Goal: Task Accomplishment & Management: Use online tool/utility

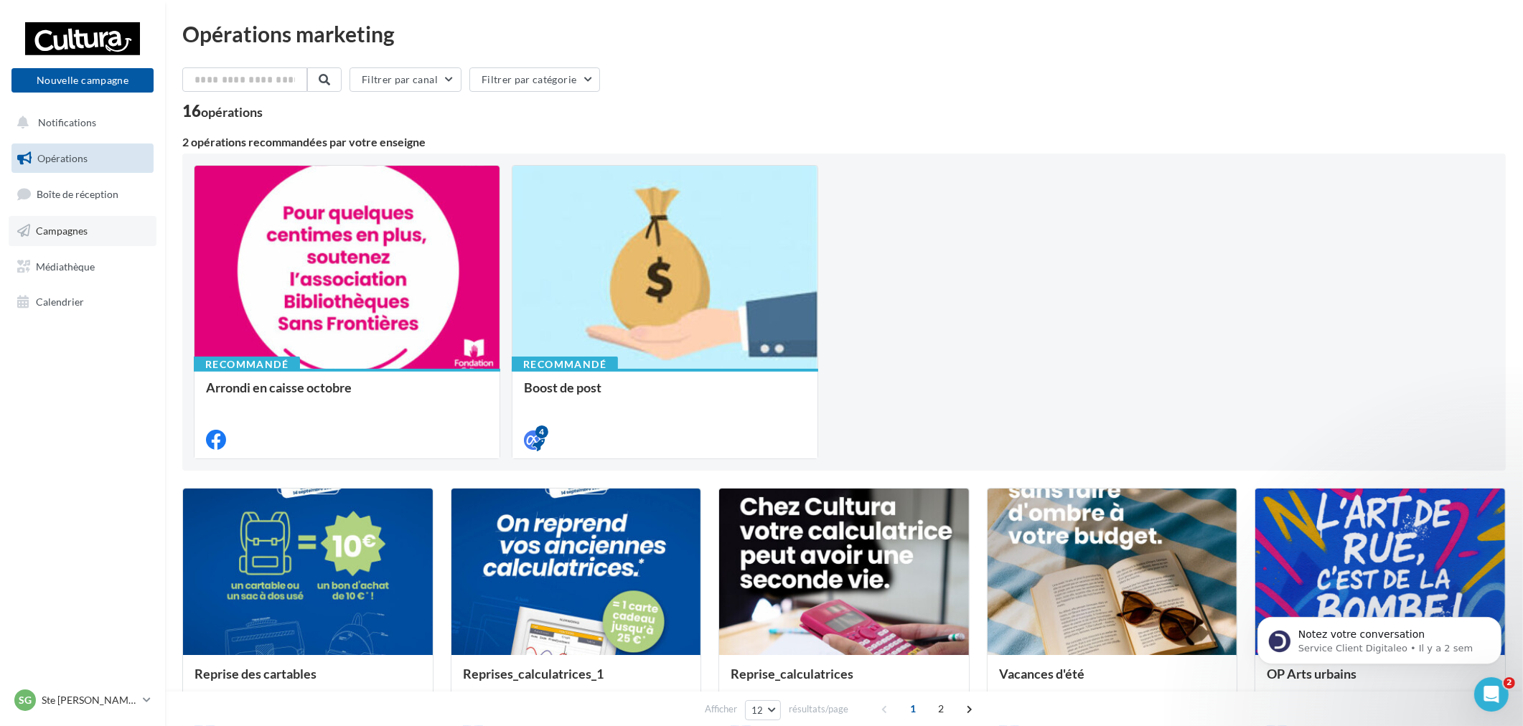
click at [81, 235] on span "Campagnes" at bounding box center [62, 231] width 52 height 12
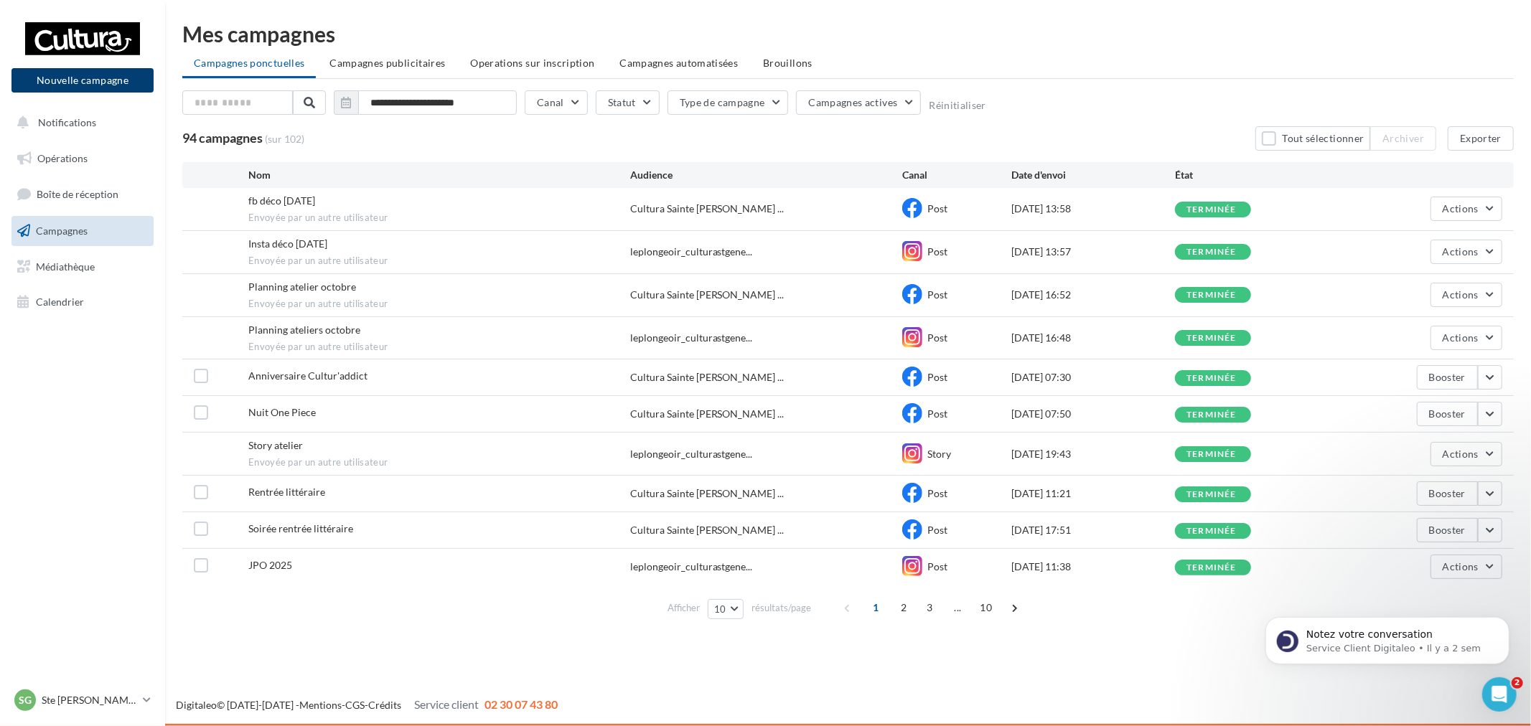
click at [95, 76] on button "Nouvelle campagne" at bounding box center [82, 80] width 142 height 24
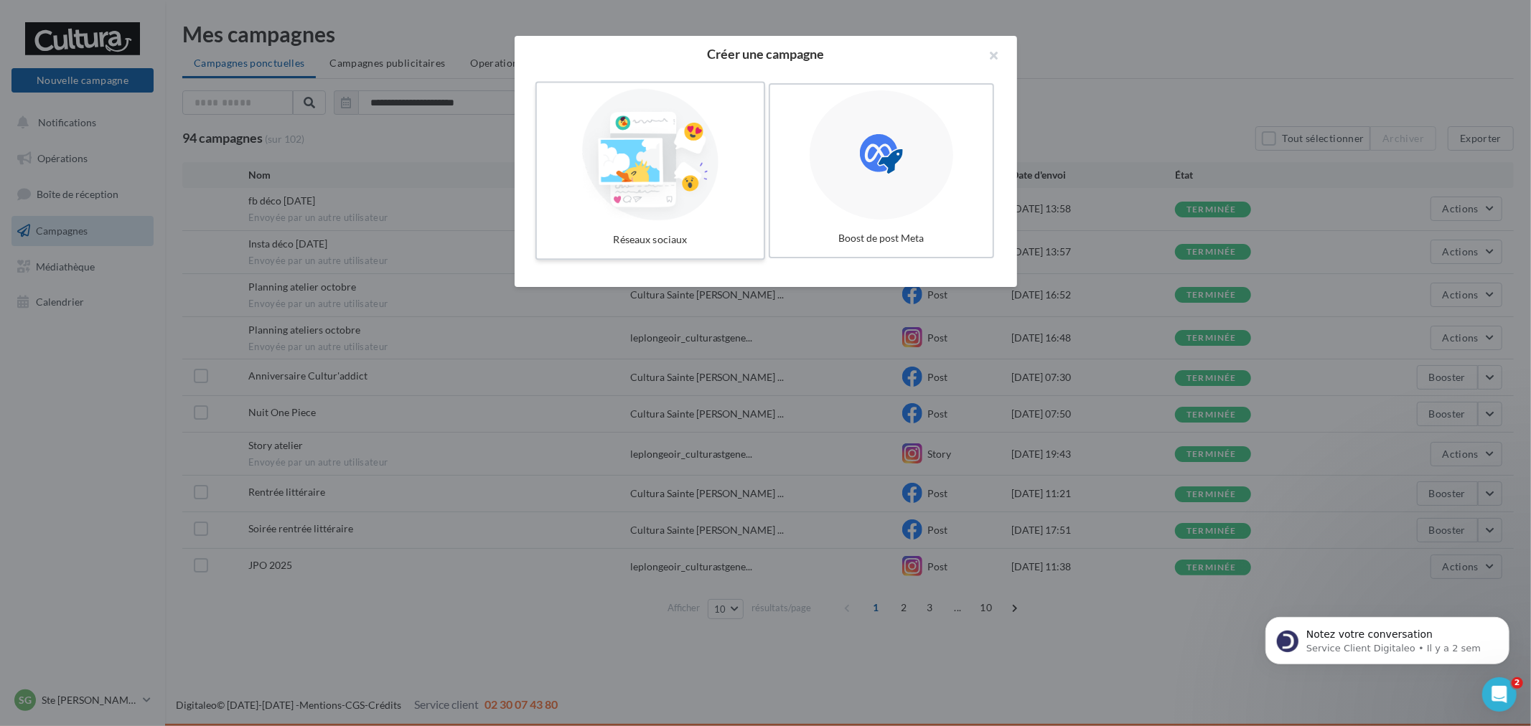
click at [598, 144] on div at bounding box center [650, 155] width 215 height 132
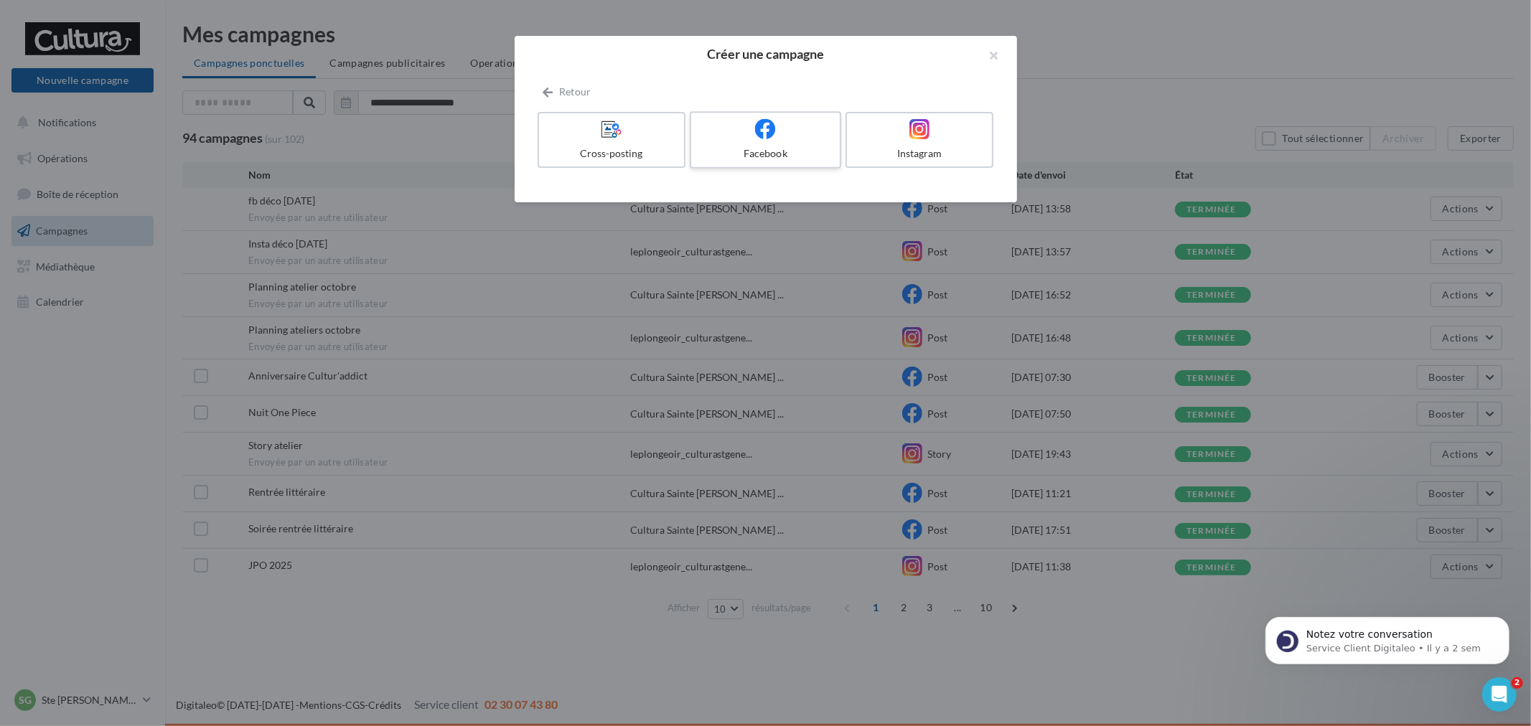
click at [750, 145] on label "Facebook" at bounding box center [765, 139] width 151 height 57
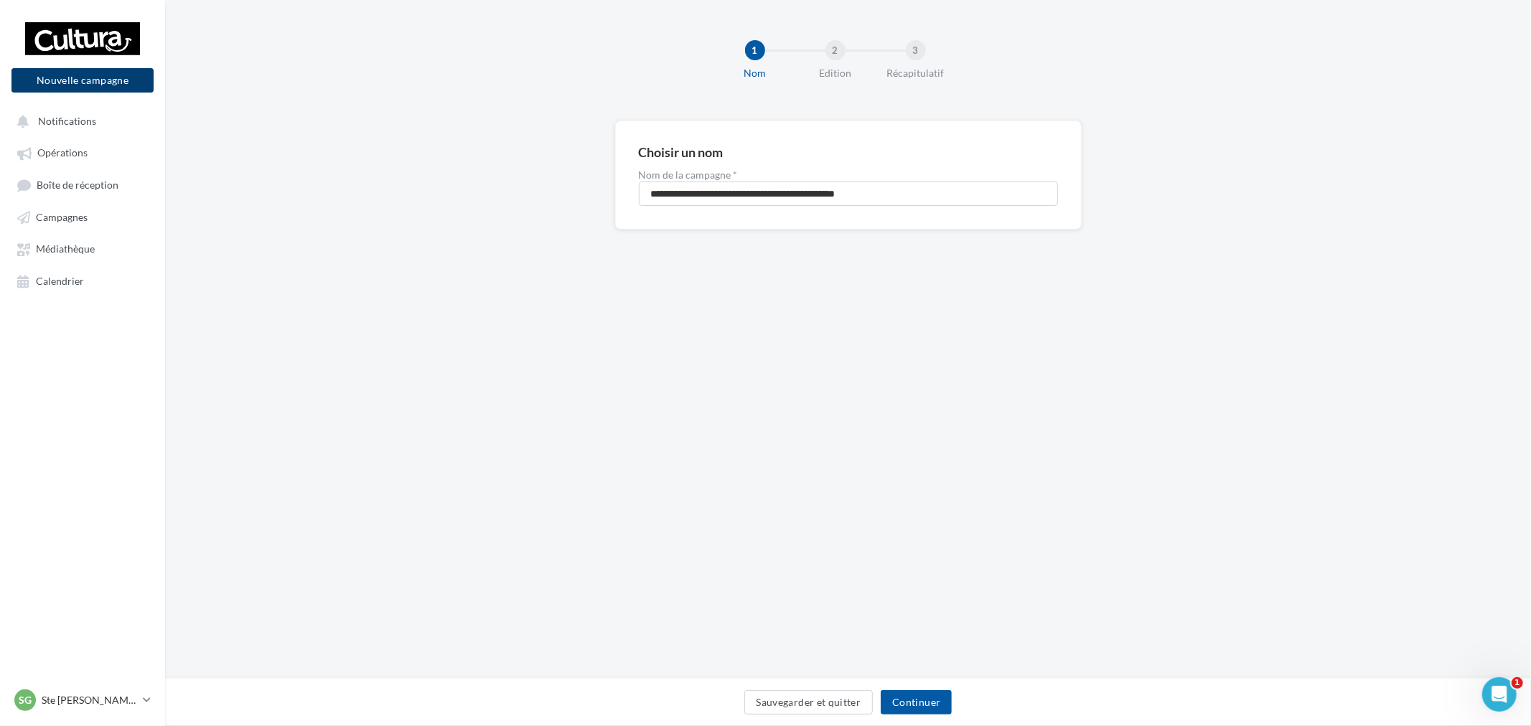
click at [108, 90] on button "Nouvelle campagne" at bounding box center [82, 80] width 142 height 24
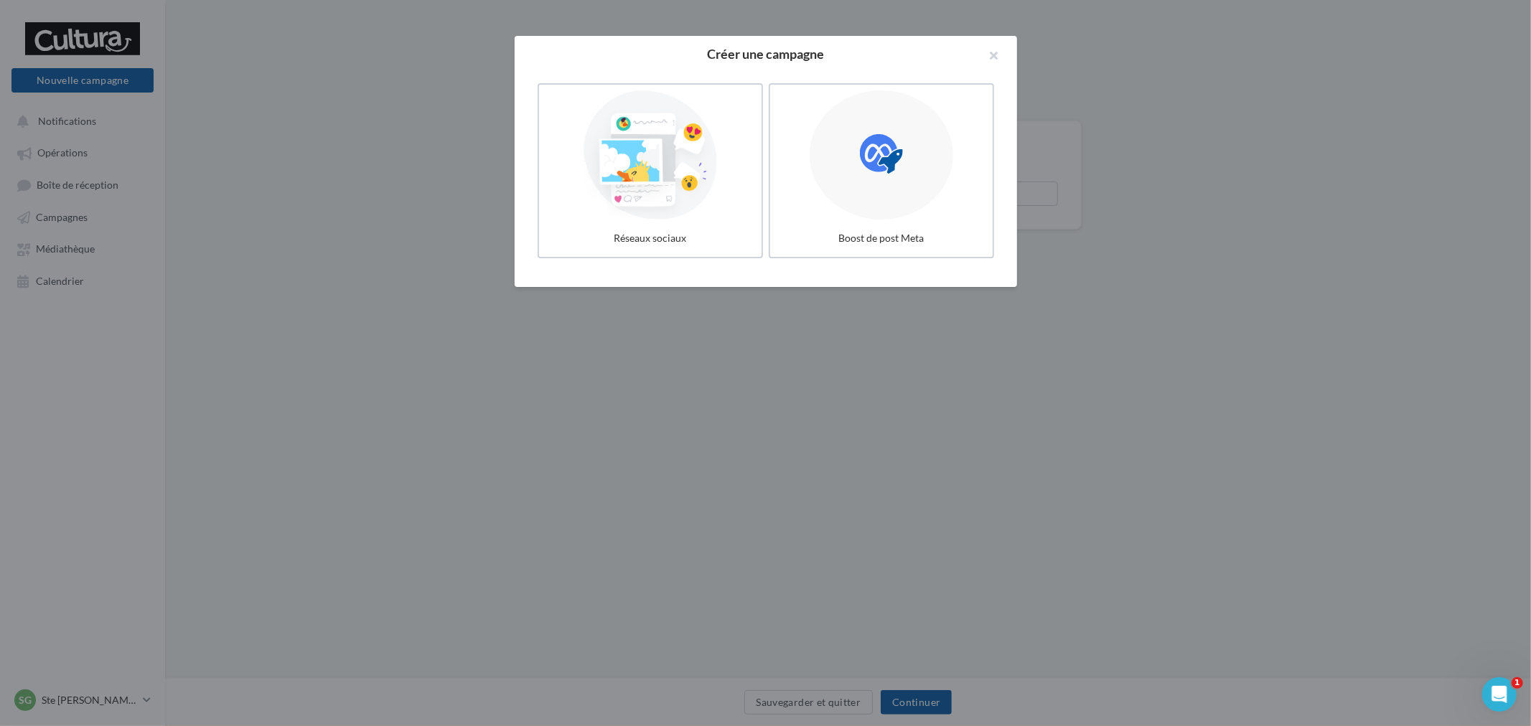
click at [116, 82] on div at bounding box center [765, 363] width 1531 height 726
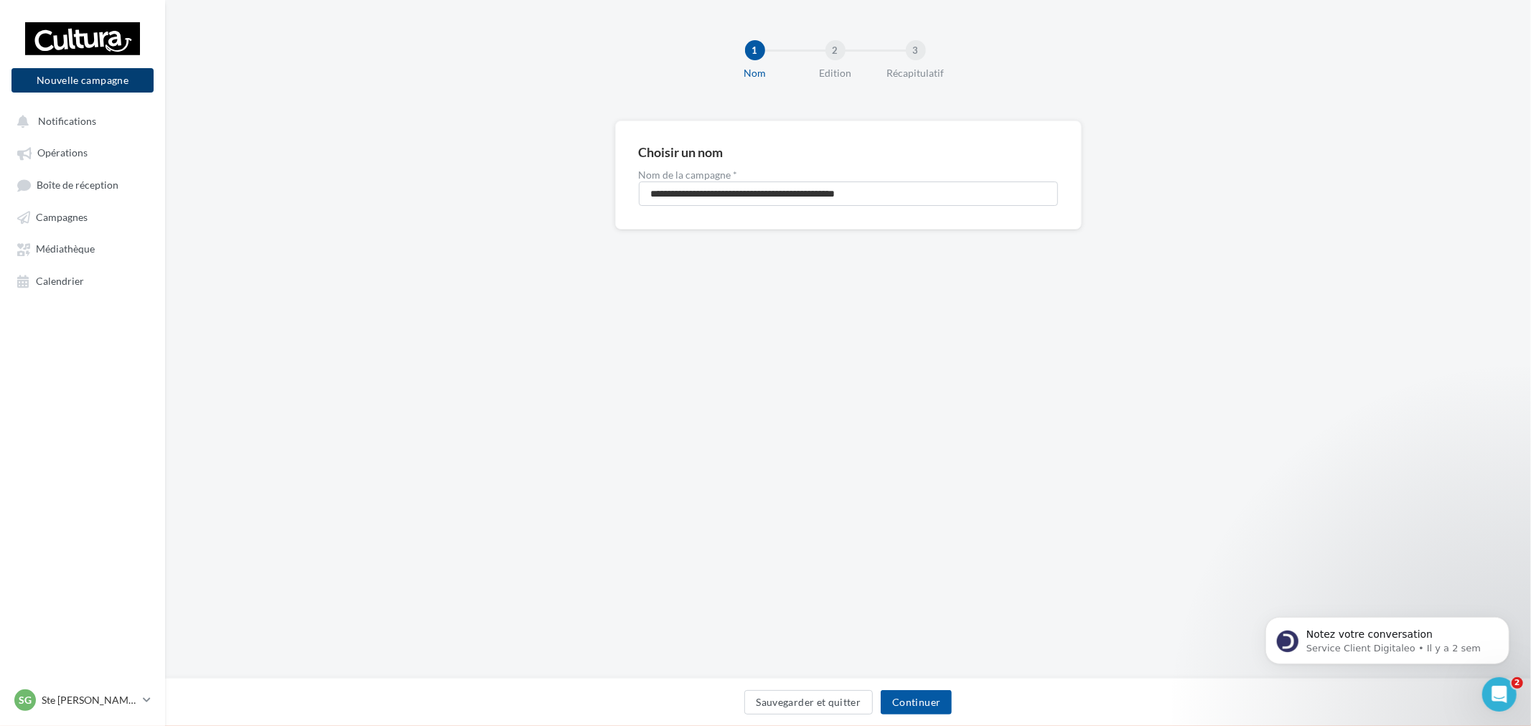
click at [19, 85] on button "Nouvelle campagne" at bounding box center [82, 80] width 142 height 24
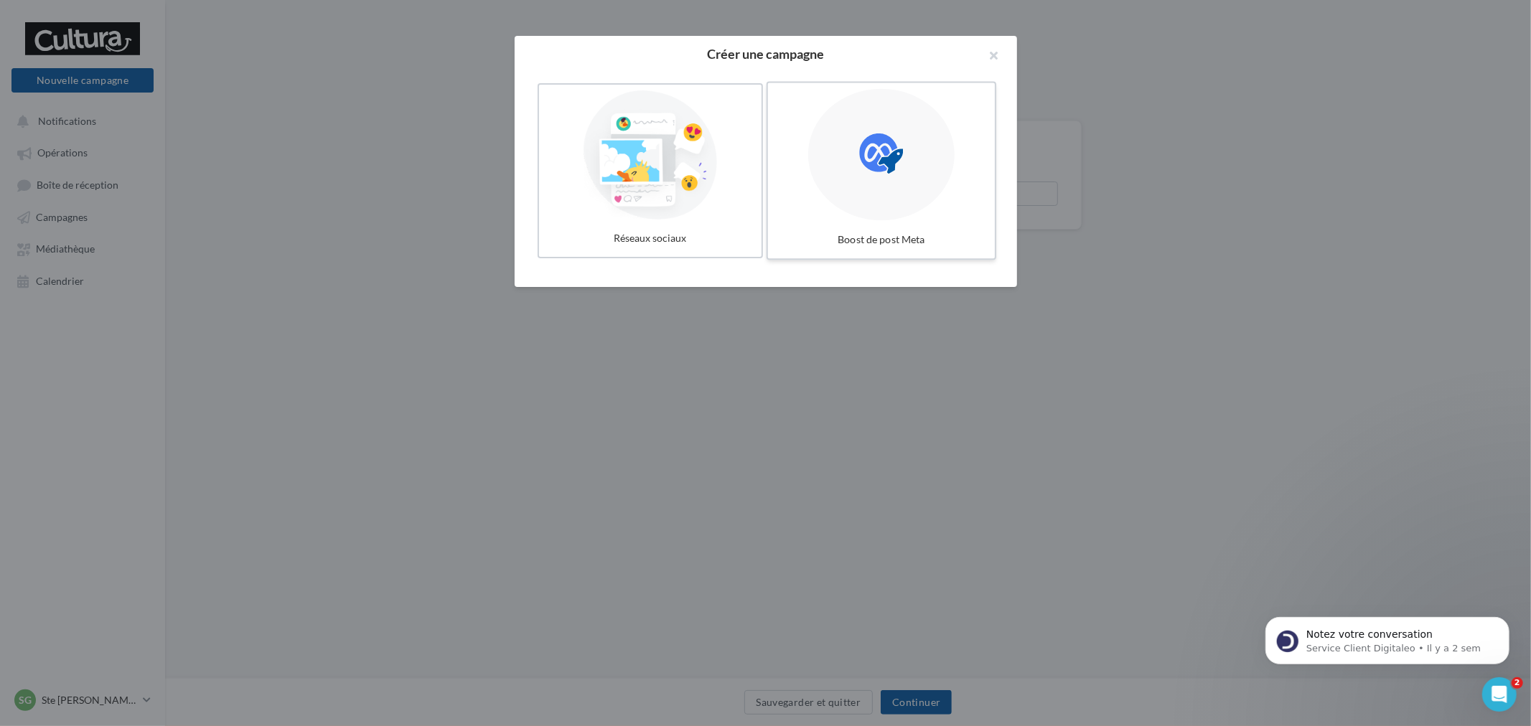
click at [886, 175] on div at bounding box center [881, 155] width 146 height 132
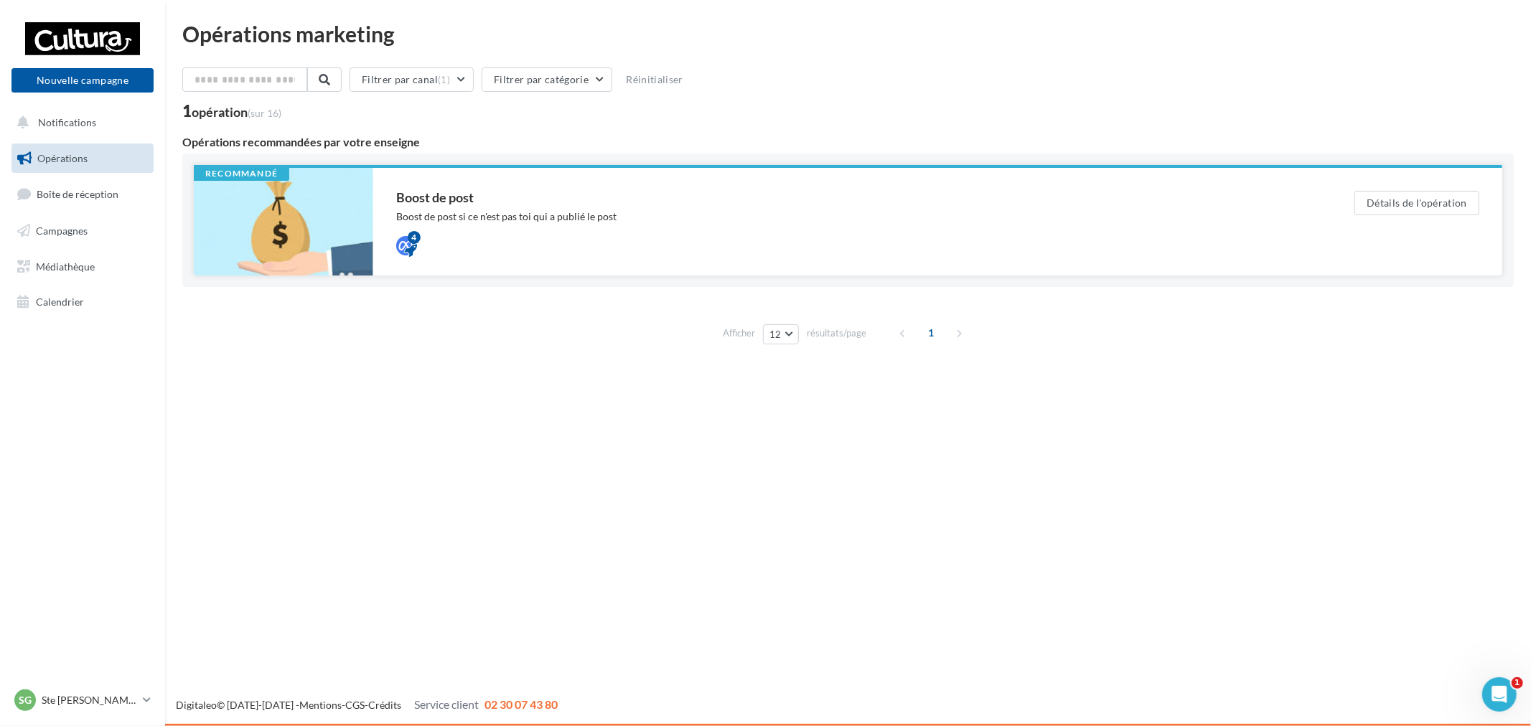
click at [1020, 182] on div "Boost de post Boost de post si ce n'est pas toi qui a publié le post 4" at bounding box center [852, 222] width 958 height 108
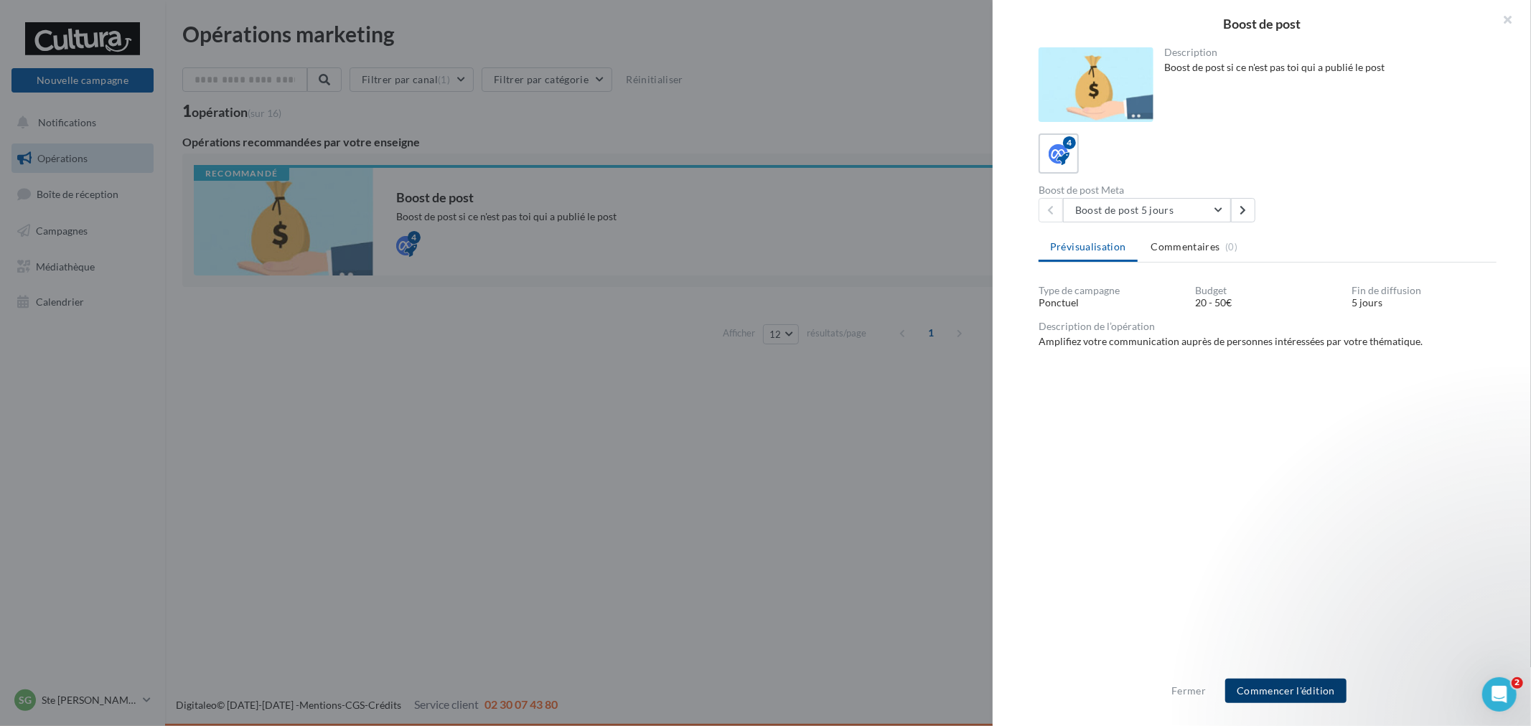
click at [1317, 688] on button "Commencer l'édition" at bounding box center [1285, 691] width 121 height 24
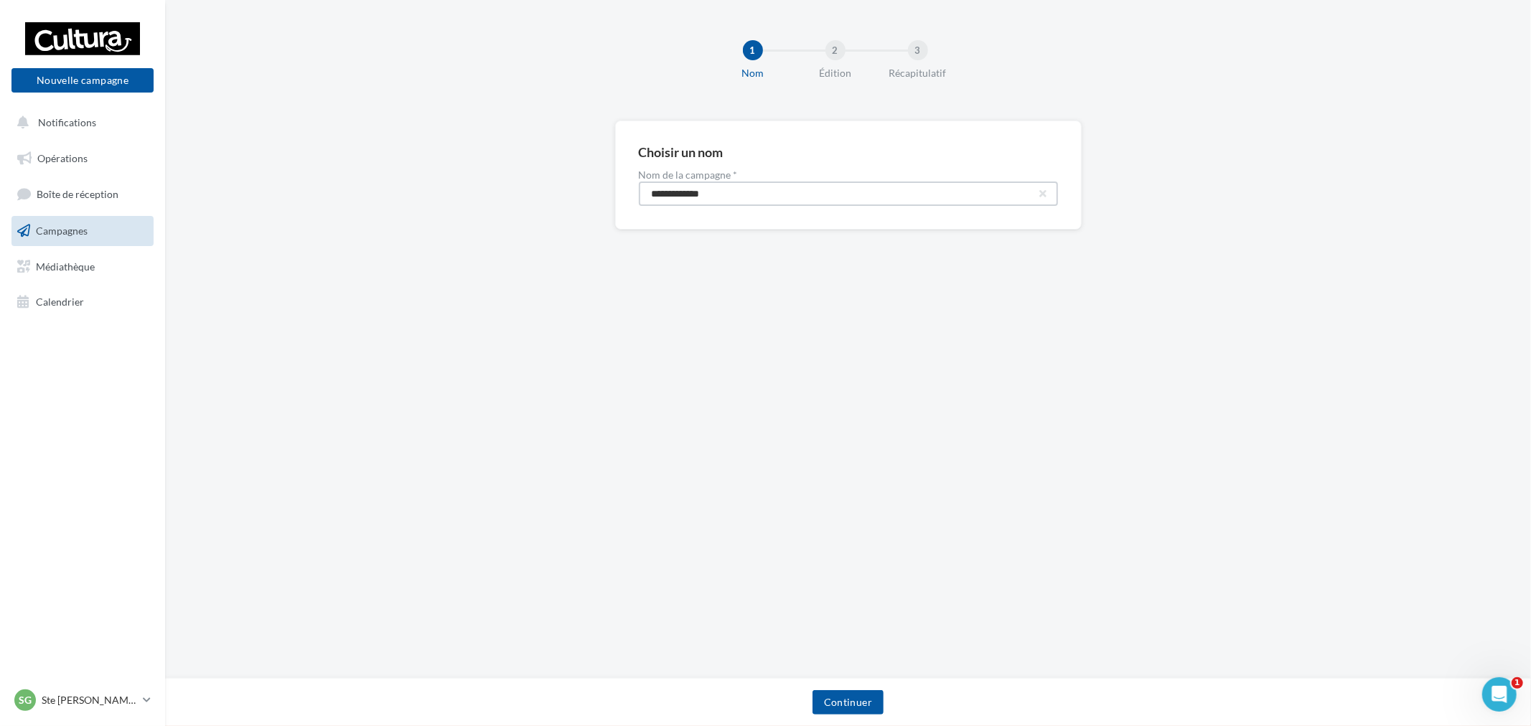
click at [846, 200] on input "**********" at bounding box center [848, 194] width 419 height 24
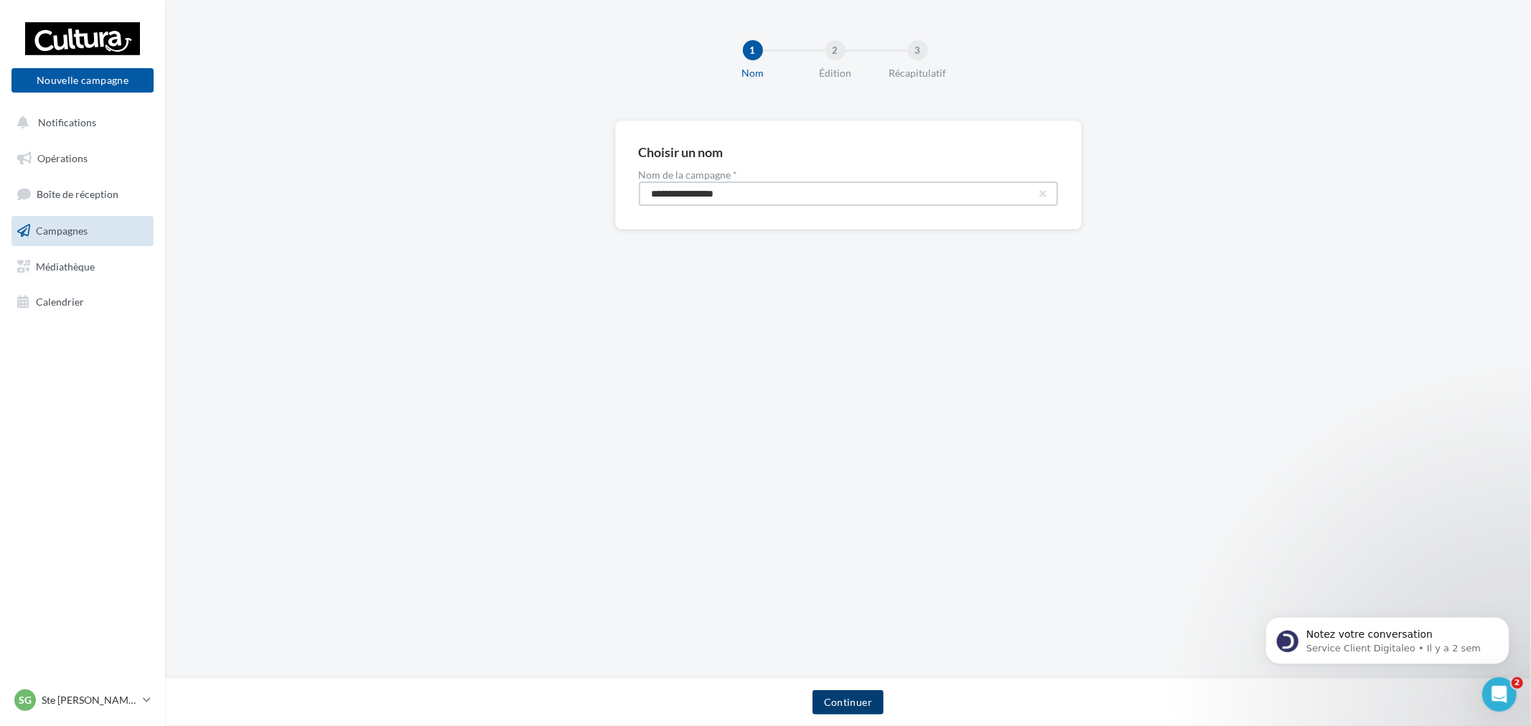
type input "**********"
click at [858, 701] on button "Continuer" at bounding box center [848, 703] width 71 height 24
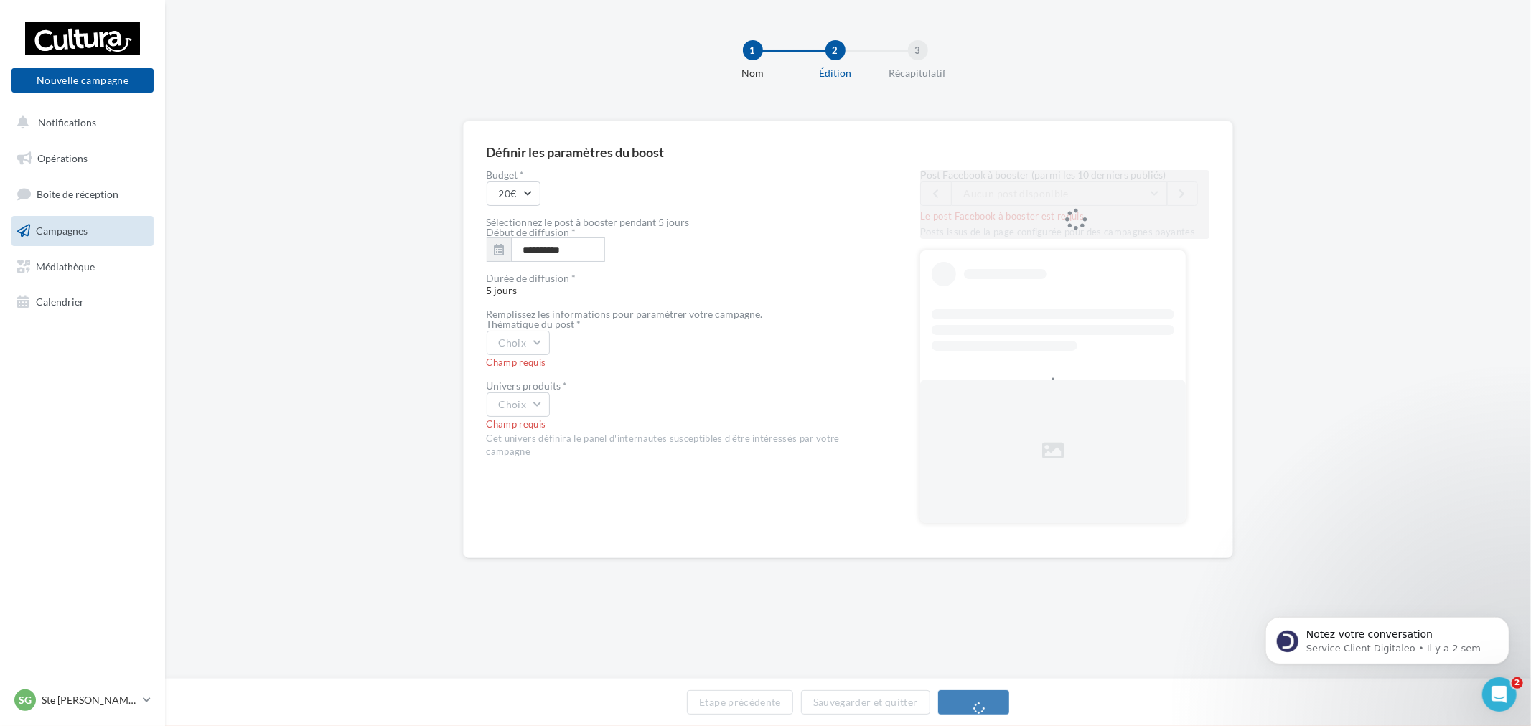
click at [484, 343] on div "**********" at bounding box center [848, 340] width 771 height 438
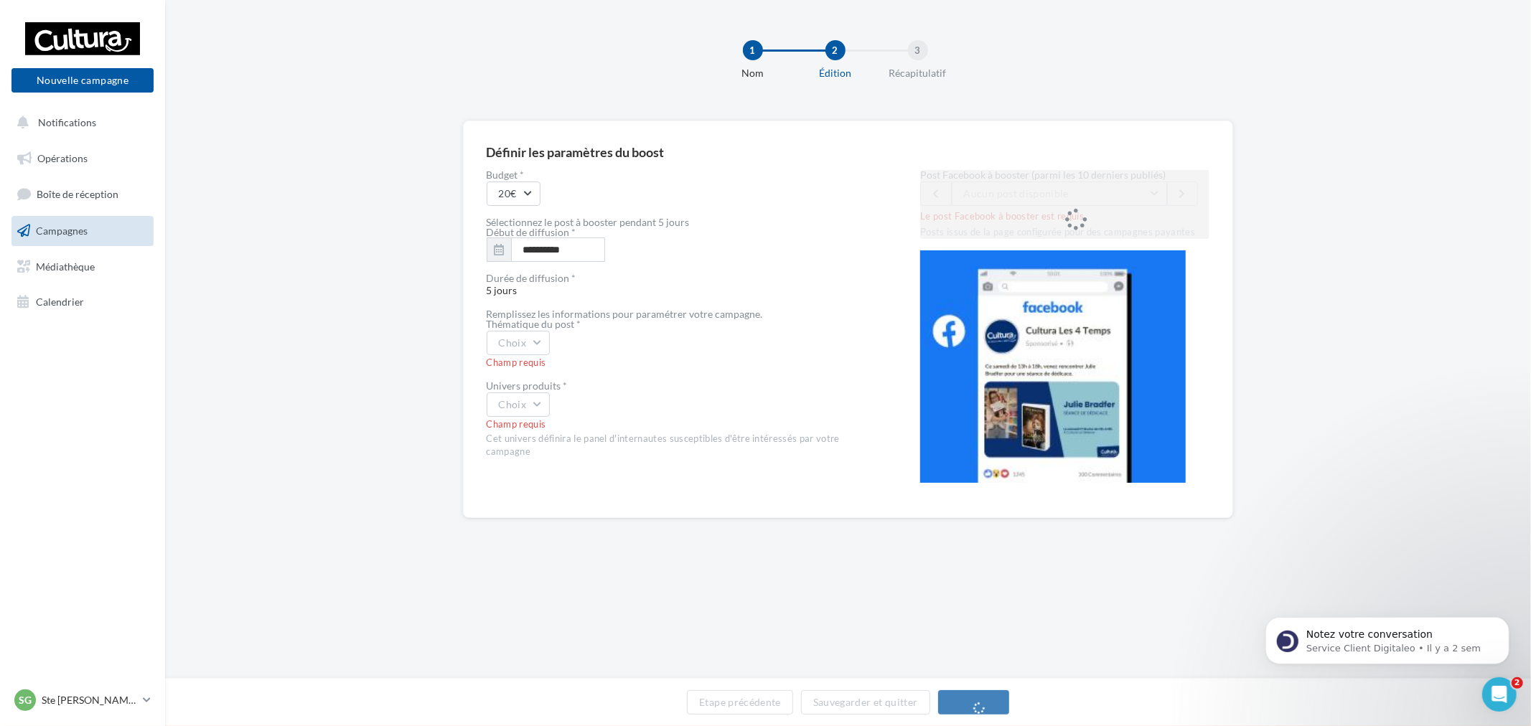
click at [553, 367] on div "Champ requis" at bounding box center [681, 363] width 388 height 13
click at [511, 342] on button "Choix" at bounding box center [519, 343] width 64 height 24
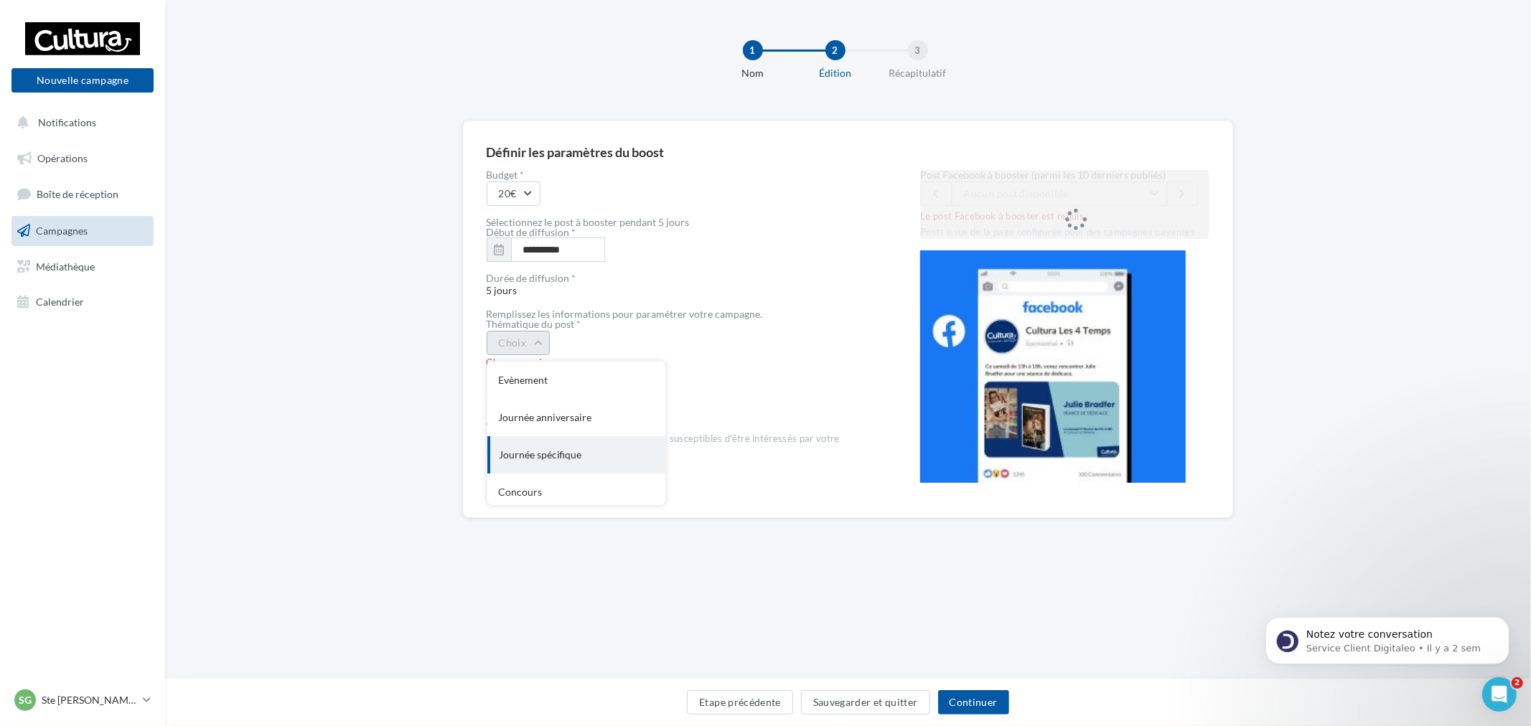
scroll to position [154, 0]
click at [554, 445] on div "coup de cœur produits" at bounding box center [576, 449] width 178 height 37
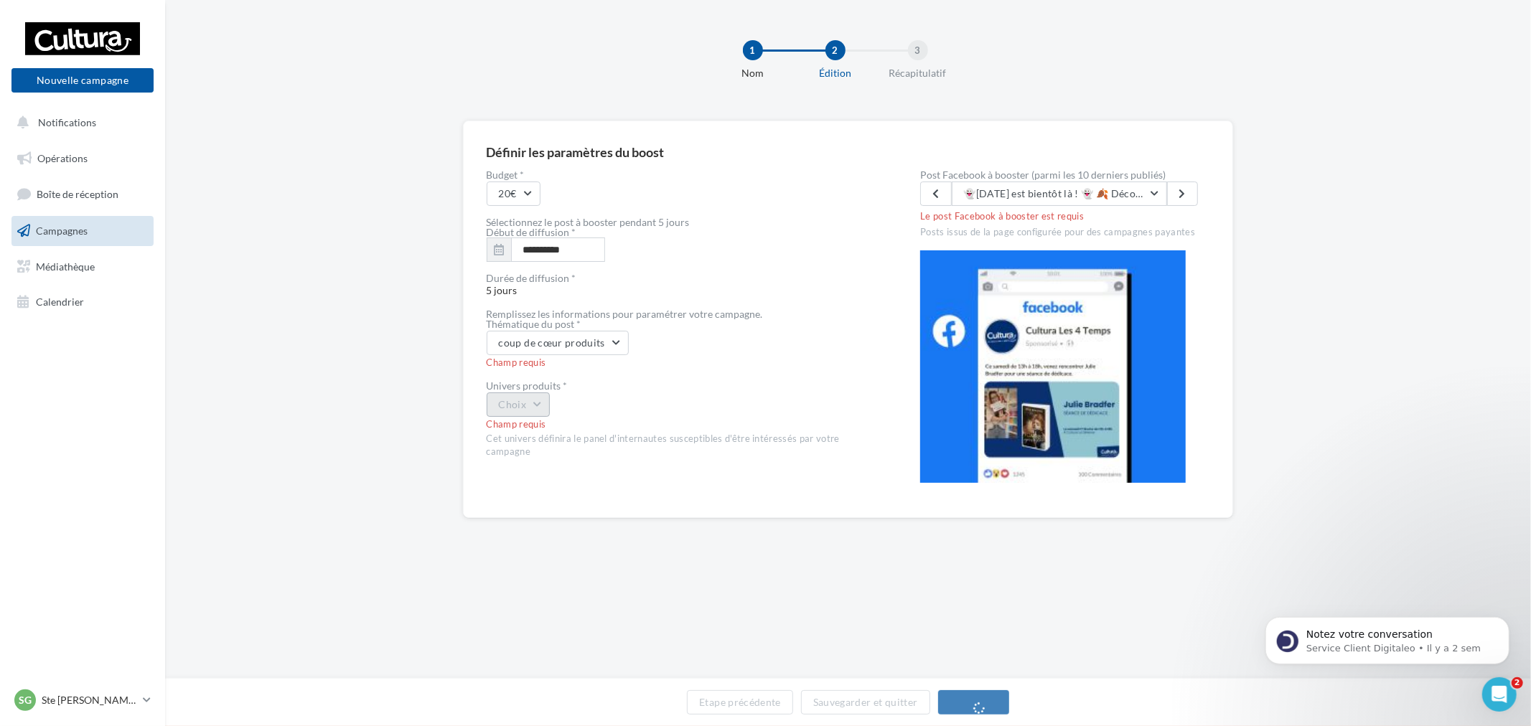
click at [522, 411] on button "Choix" at bounding box center [519, 405] width 64 height 24
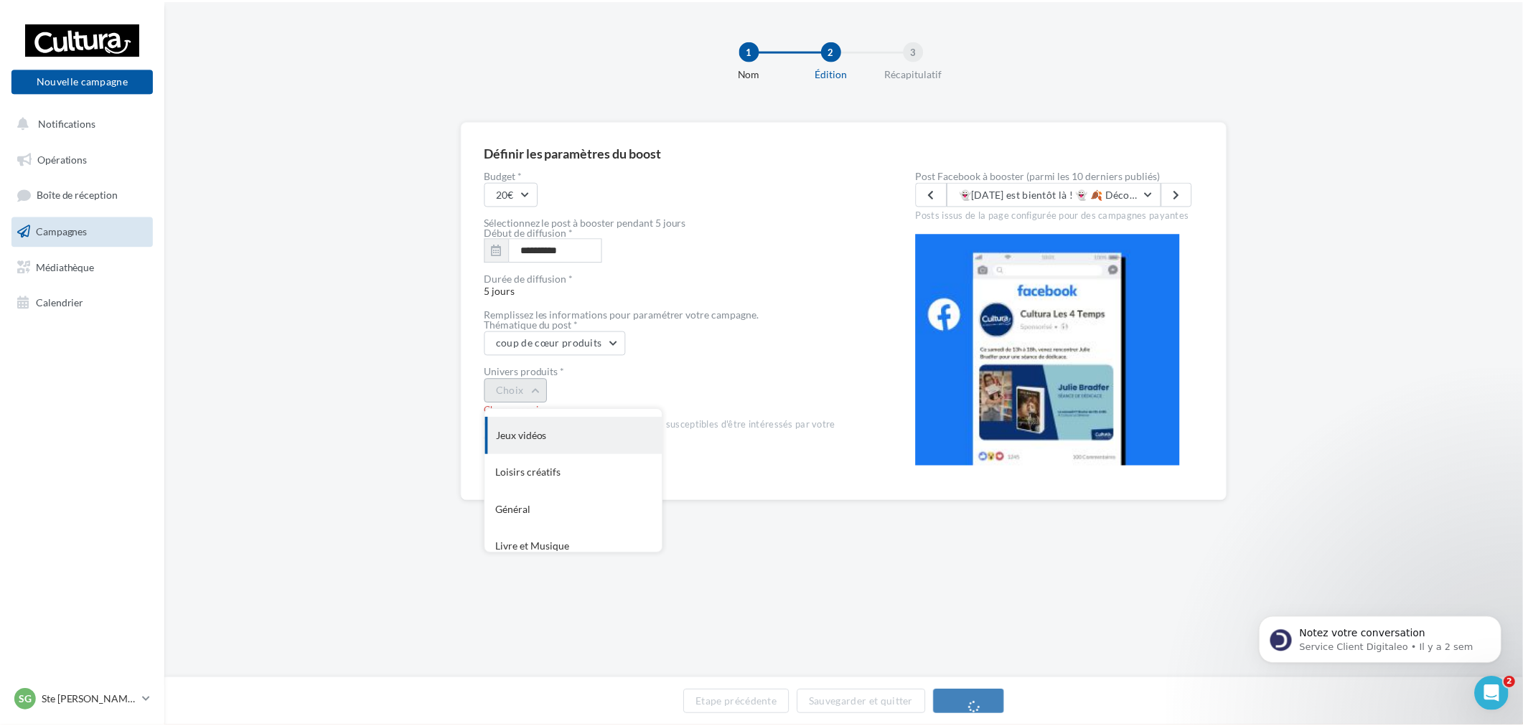
scroll to position [117, 0]
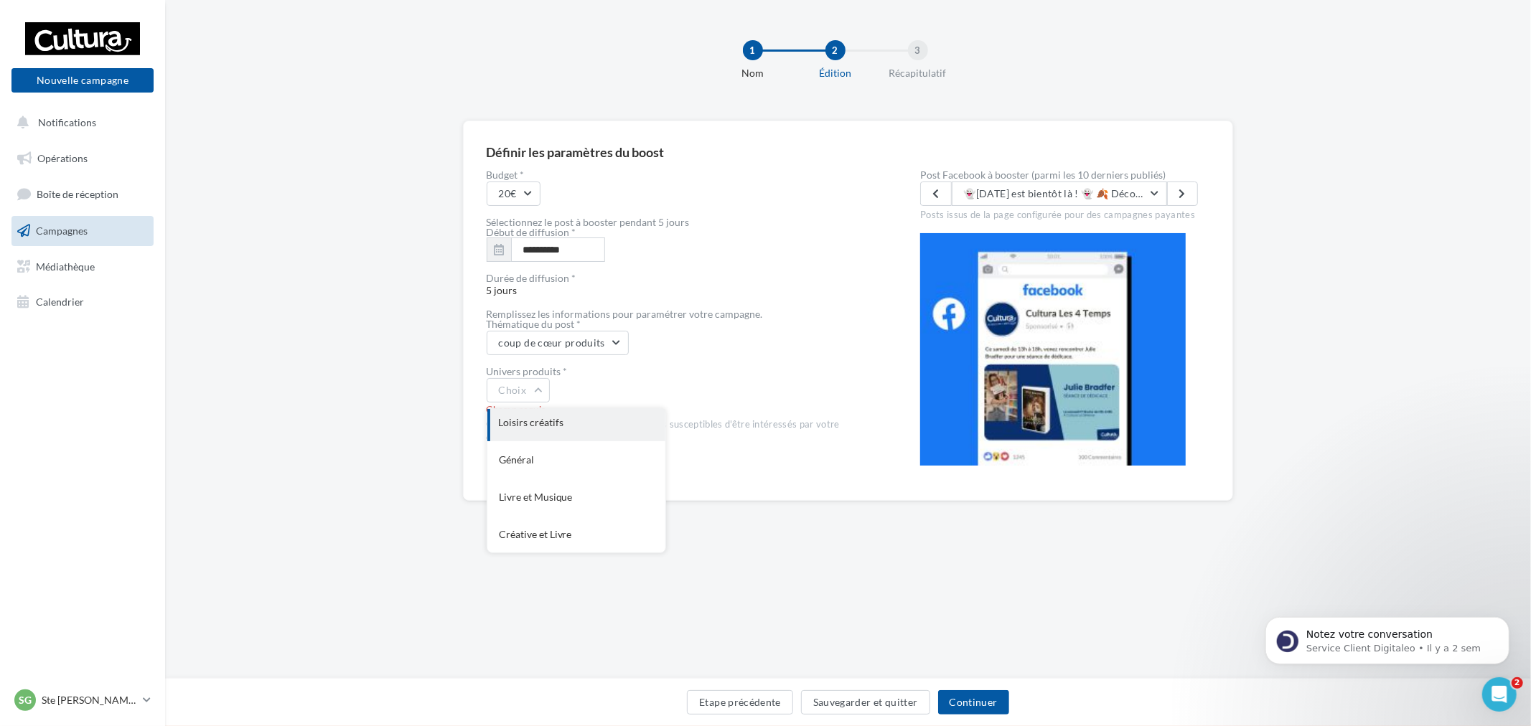
click at [594, 422] on div "Loisirs créatifs" at bounding box center [576, 422] width 178 height 37
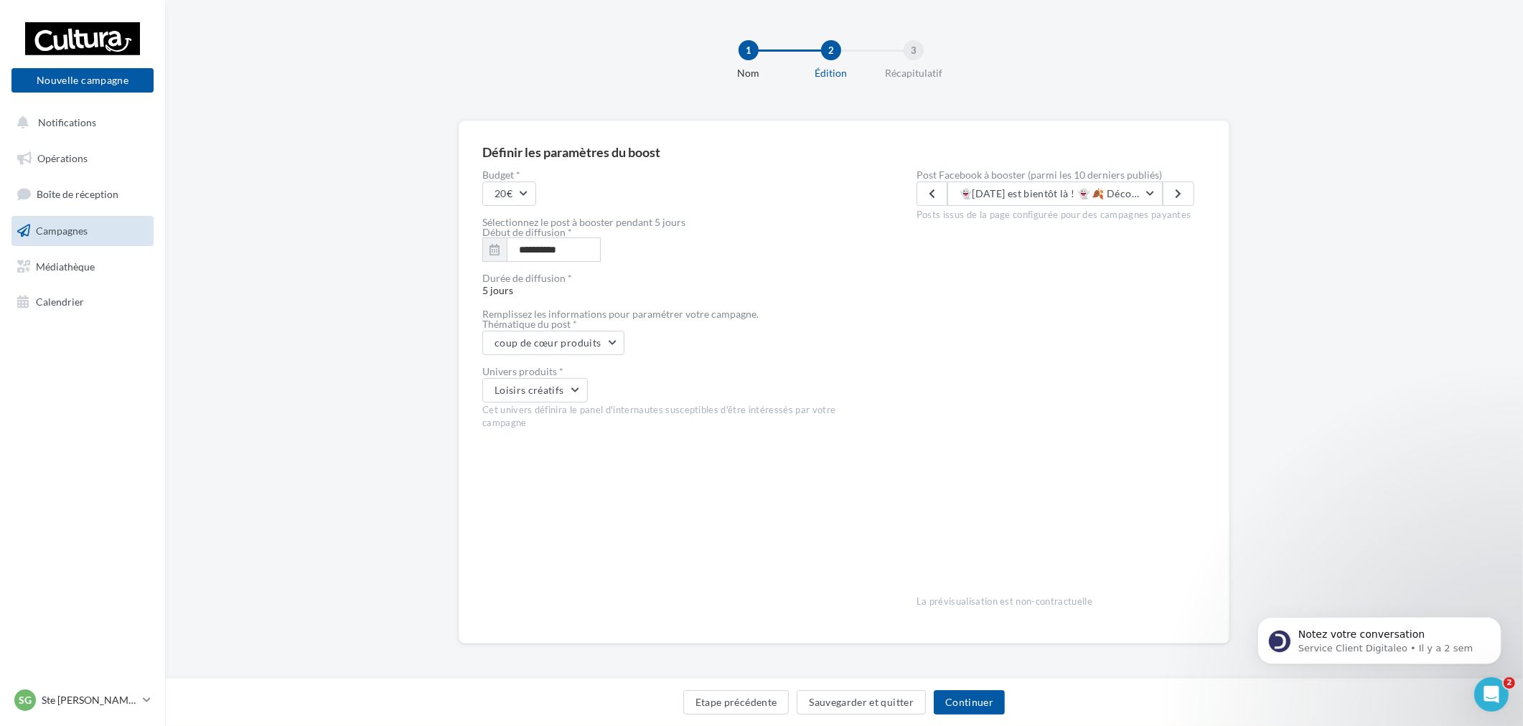
scroll to position [1, 0]
click at [966, 707] on button "Continuer" at bounding box center [969, 703] width 71 height 24
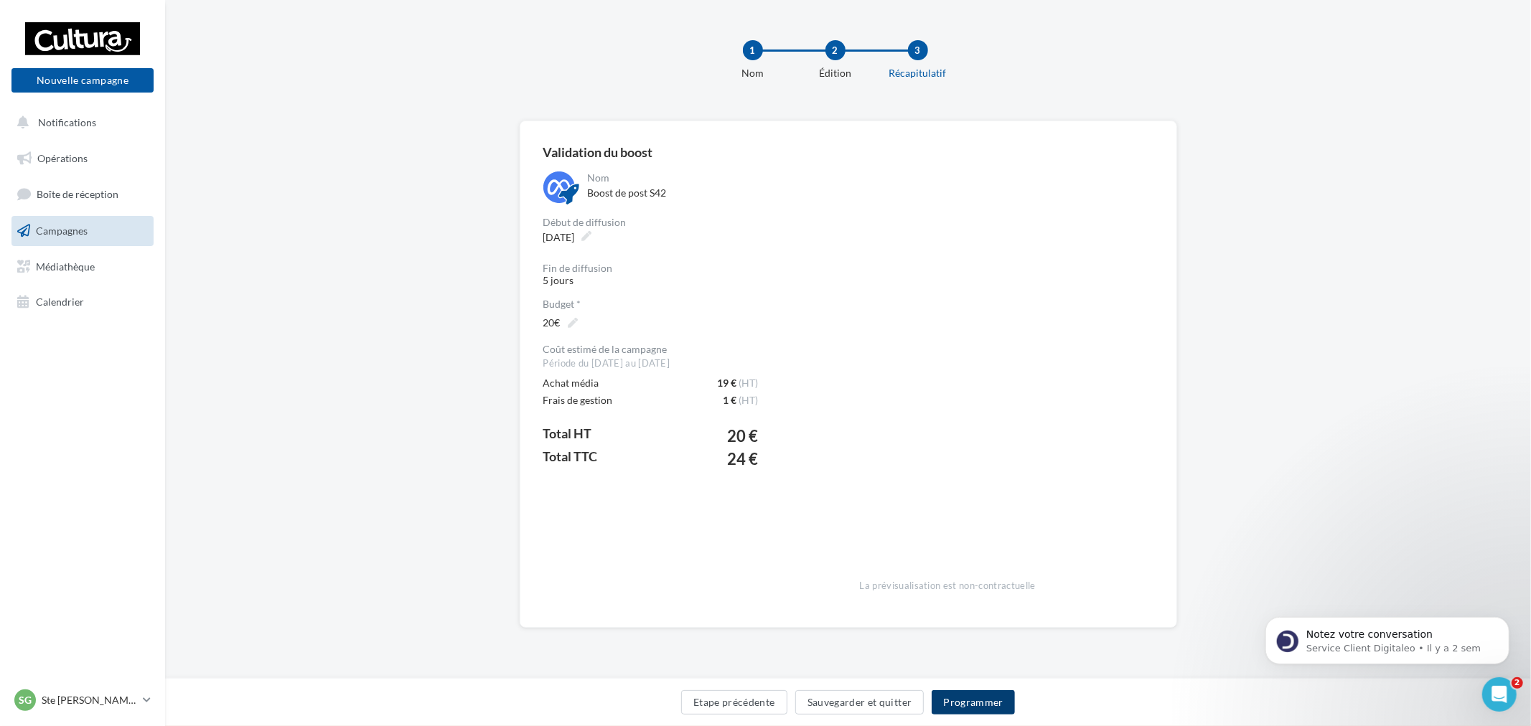
click at [996, 711] on button "Programmer" at bounding box center [973, 703] width 83 height 24
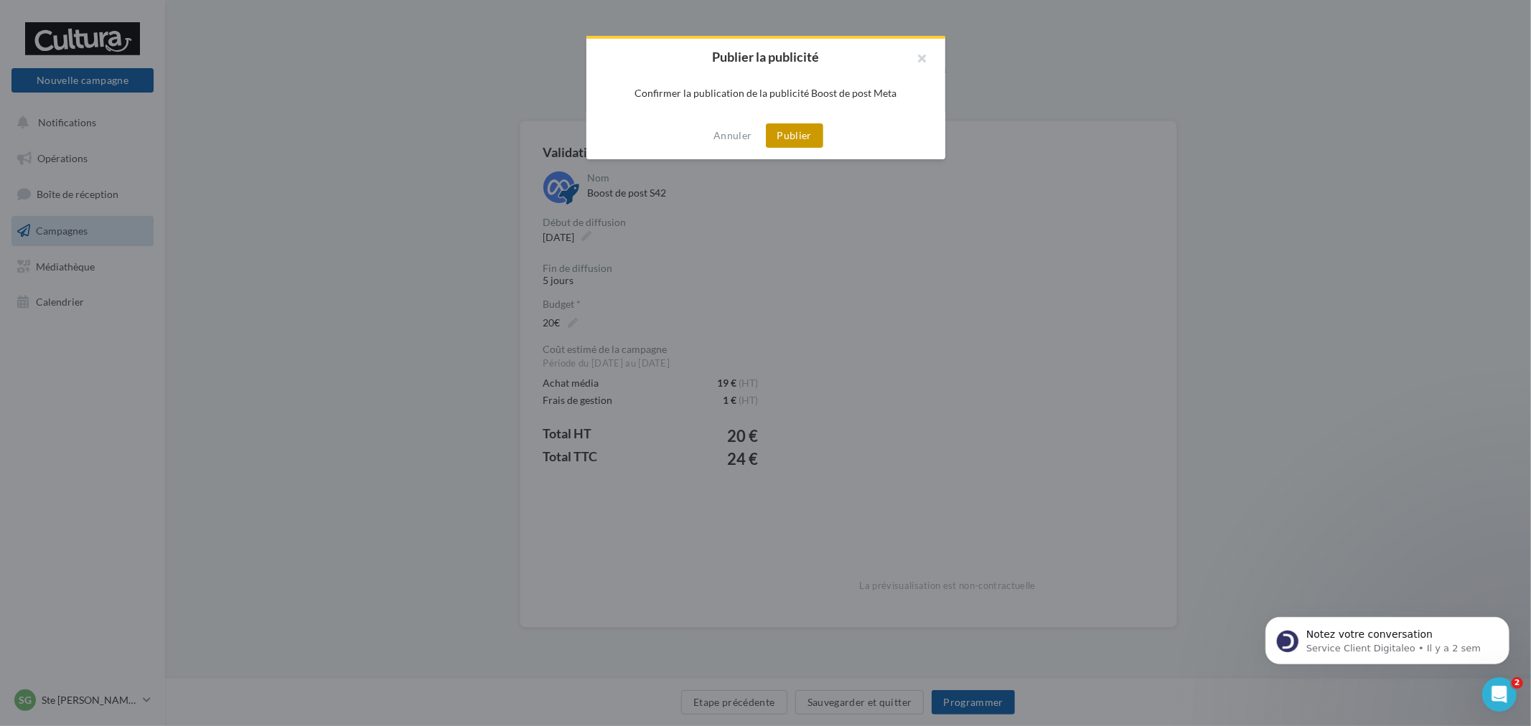
click at [805, 139] on button "Publier" at bounding box center [794, 135] width 57 height 24
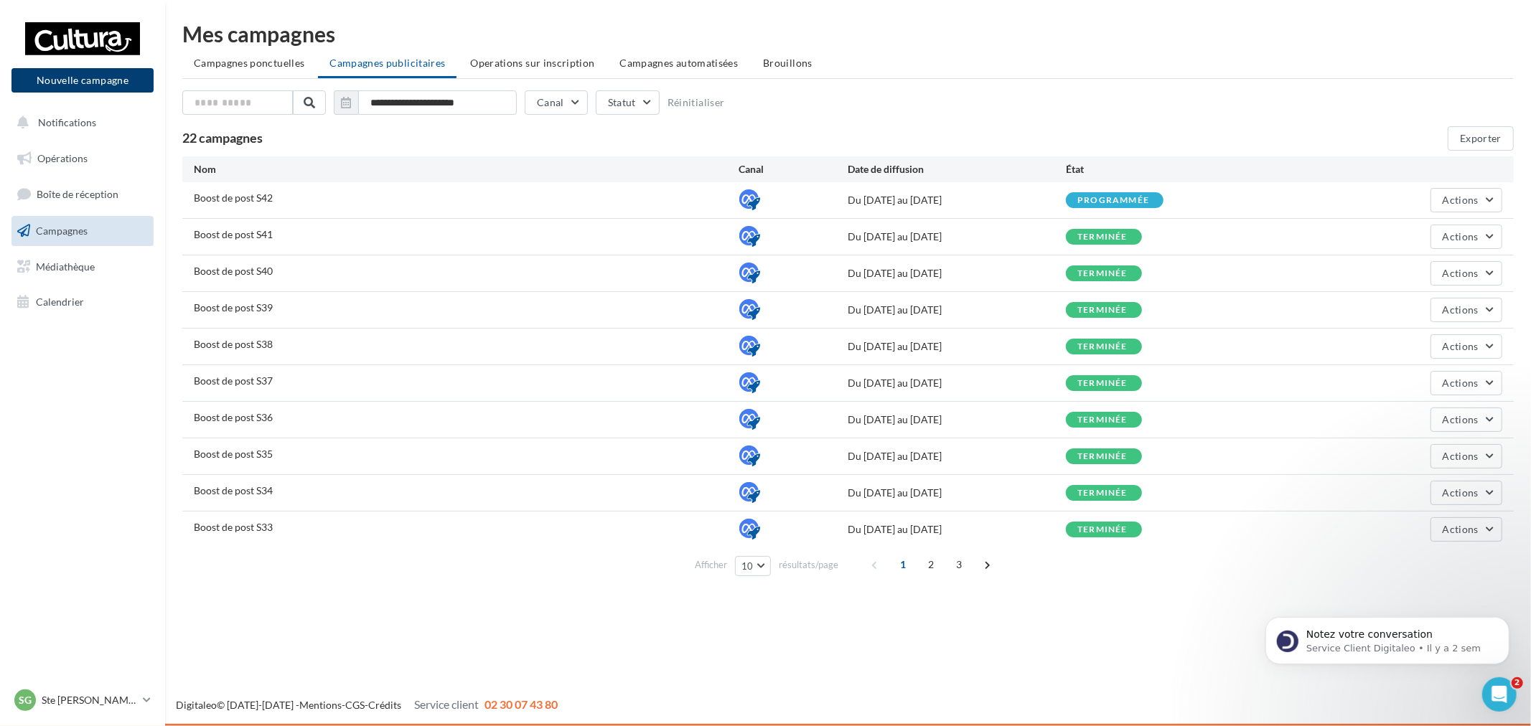
click at [82, 90] on button "Nouvelle campagne" at bounding box center [82, 80] width 142 height 24
